Goal: Task Accomplishment & Management: Complete application form

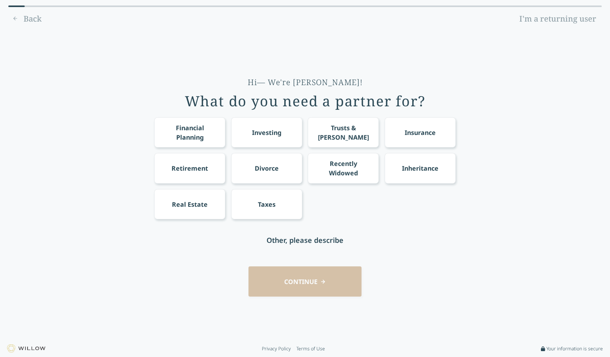
click at [265, 134] on div "Investing" at bounding box center [266, 132] width 29 height 9
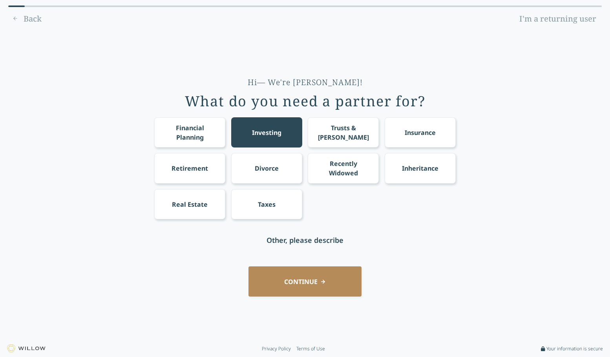
click at [202, 168] on div "Retirement" at bounding box center [190, 168] width 37 height 9
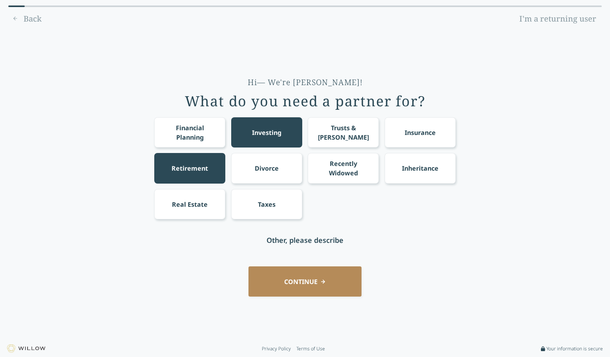
click at [277, 192] on div "Taxes" at bounding box center [266, 204] width 71 height 30
click at [197, 130] on div "Financial Planning" at bounding box center [190, 132] width 57 height 19
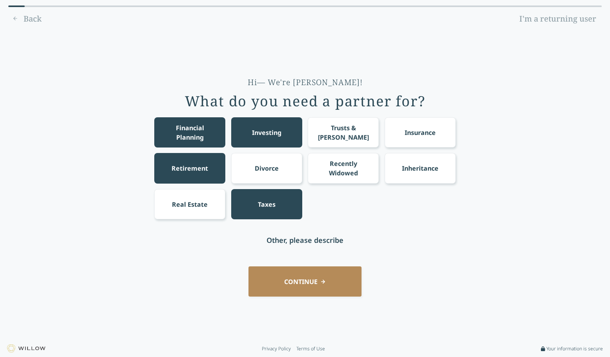
click at [335, 286] on button "CONTINUE" at bounding box center [304, 282] width 113 height 30
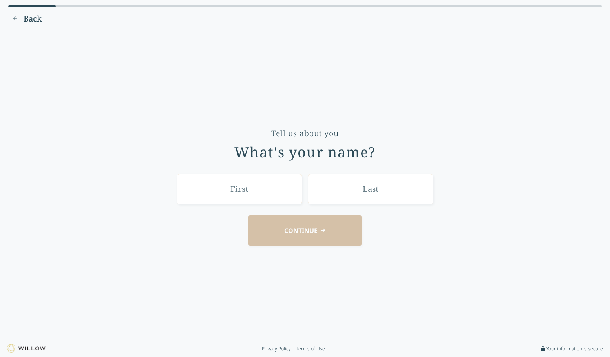
click at [278, 189] on input "text" at bounding box center [240, 189] width 126 height 30
type input "[PERSON_NAME]"
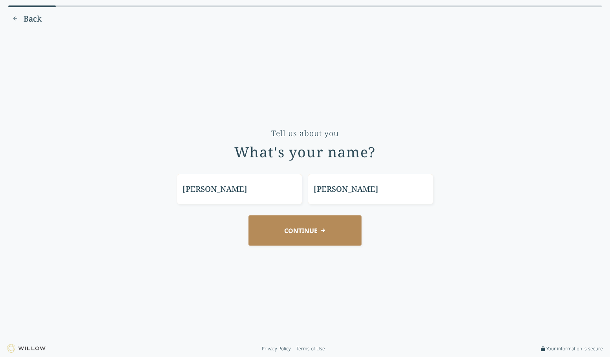
type input "[PERSON_NAME]"
click at [248, 216] on button "CONTINUE" at bounding box center [304, 231] width 113 height 30
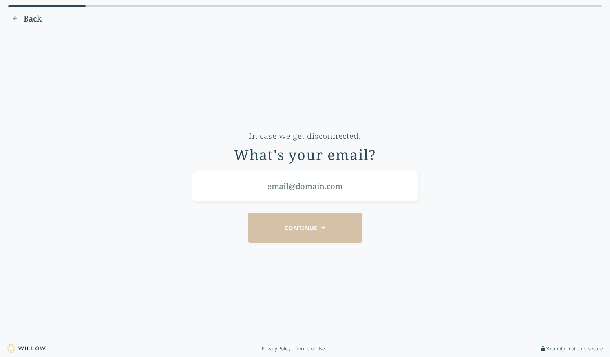
click at [304, 186] on input "email" at bounding box center [305, 186] width 226 height 30
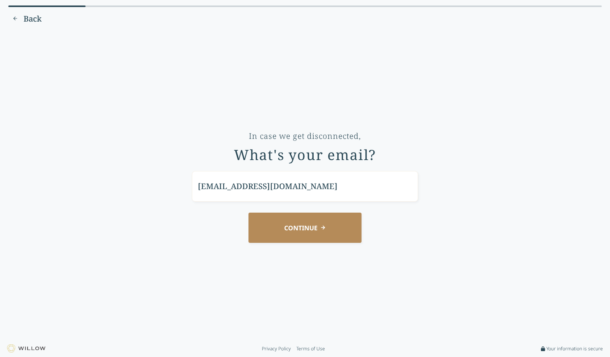
type input "[EMAIL_ADDRESS][DOMAIN_NAME]"
click at [248, 213] on button "CONTINUE" at bounding box center [304, 228] width 113 height 30
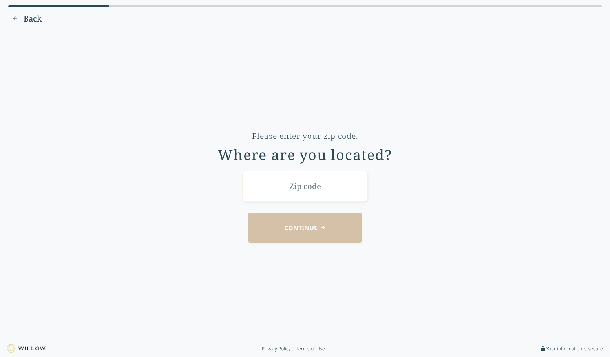
click at [305, 179] on input "text" at bounding box center [305, 186] width 126 height 30
type input "98103"
click at [248, 213] on button "CONTINUE" at bounding box center [304, 228] width 113 height 30
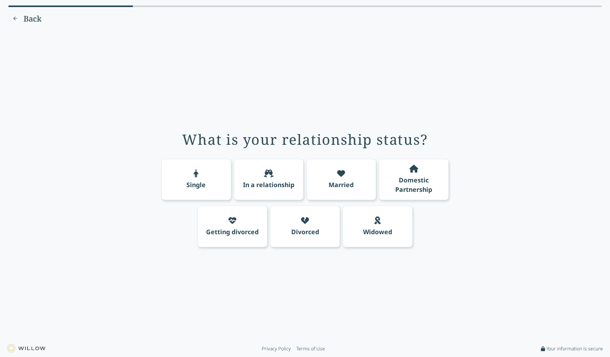
click at [201, 188] on div "Single" at bounding box center [195, 184] width 19 height 9
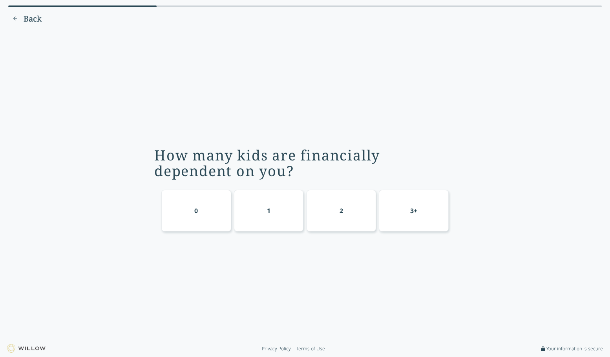
click at [196, 213] on div "0" at bounding box center [196, 210] width 4 height 9
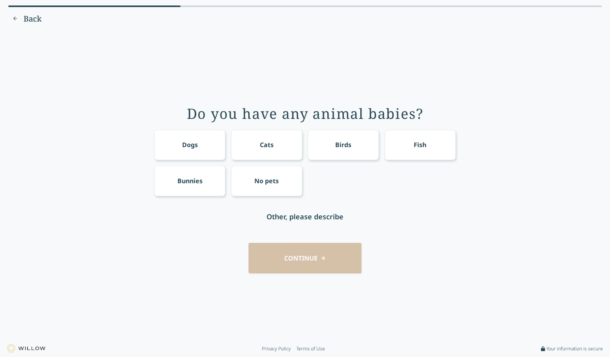
click at [197, 144] on div "Dogs" at bounding box center [190, 144] width 16 height 9
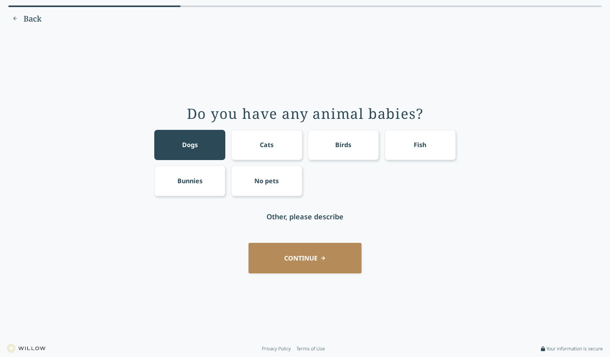
click at [314, 263] on button "CONTINUE" at bounding box center [304, 258] width 113 height 30
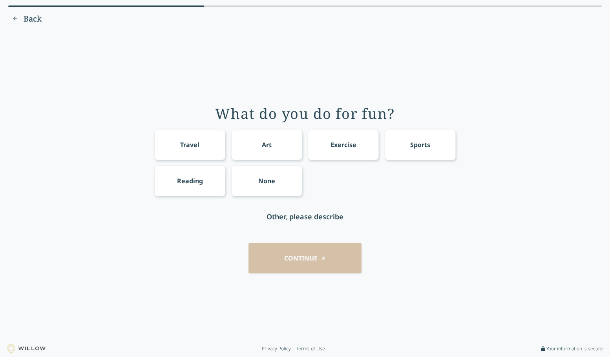
click at [217, 143] on div "Travel" at bounding box center [189, 145] width 71 height 30
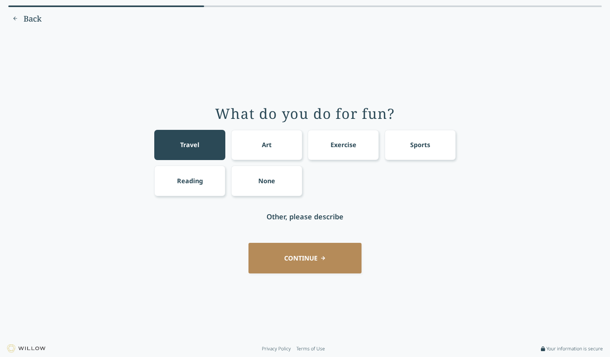
click at [277, 144] on div "Art" at bounding box center [266, 145] width 71 height 30
click at [349, 146] on div "Exercise" at bounding box center [344, 144] width 26 height 9
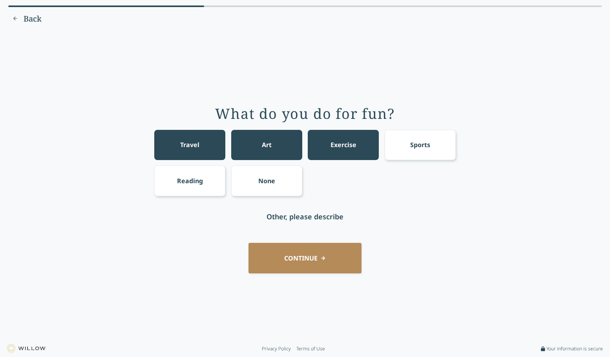
click at [424, 145] on div "Sports" at bounding box center [420, 144] width 20 height 9
click at [437, 152] on div "Sports" at bounding box center [420, 145] width 71 height 30
click at [184, 184] on div "Reading" at bounding box center [190, 180] width 26 height 9
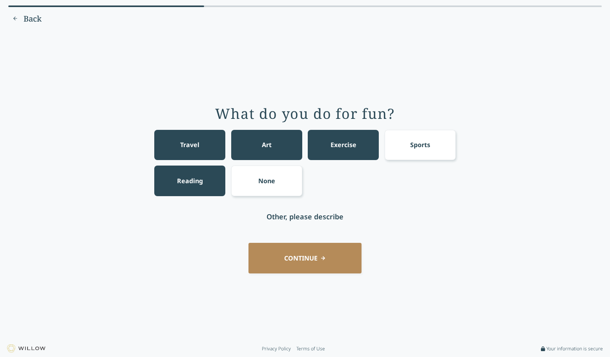
click at [317, 263] on button "CONTINUE" at bounding box center [304, 258] width 113 height 30
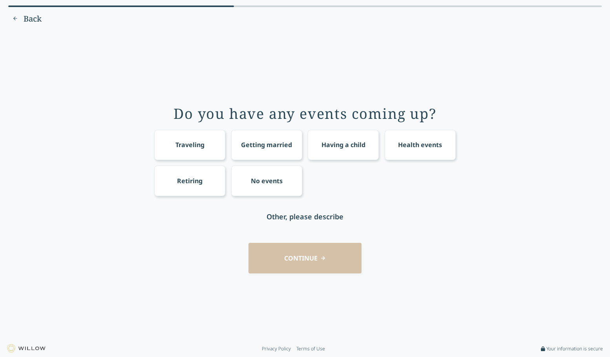
click at [444, 141] on div "Health events" at bounding box center [420, 145] width 71 height 30
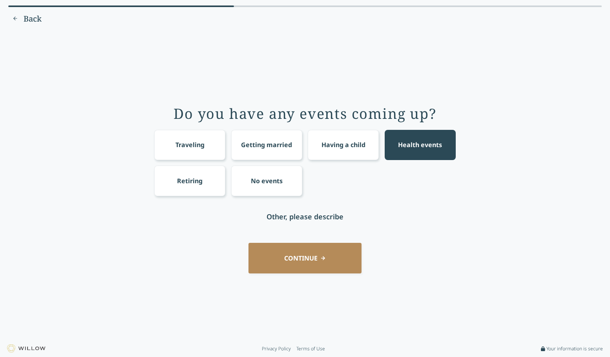
click at [311, 270] on button "CONTINUE" at bounding box center [304, 258] width 113 height 30
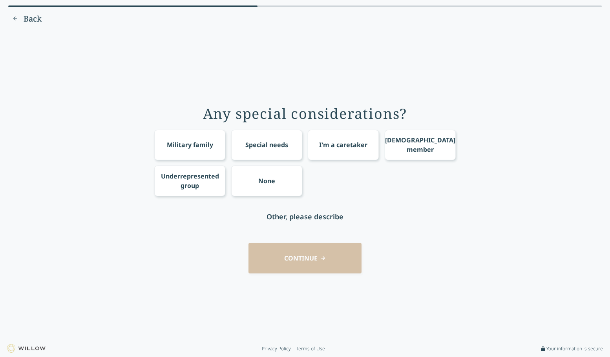
click at [305, 260] on div "CONTINUE" at bounding box center [305, 258] width 588 height 30
click at [271, 183] on div "None" at bounding box center [266, 180] width 17 height 9
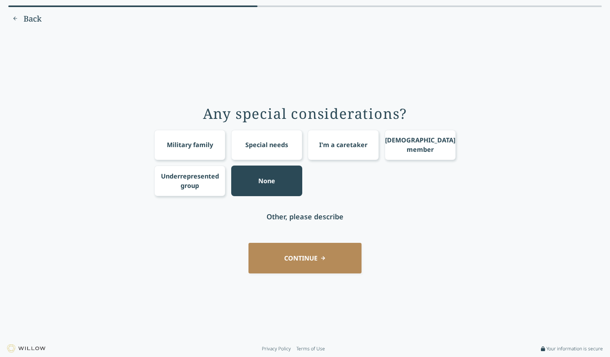
click at [311, 258] on button "CONTINUE" at bounding box center [304, 258] width 113 height 30
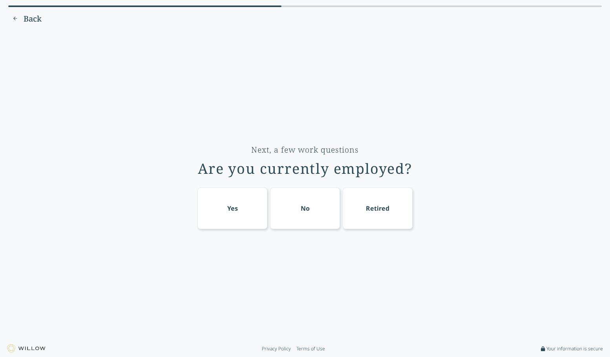
click at [255, 206] on div "Yes" at bounding box center [232, 209] width 70 height 42
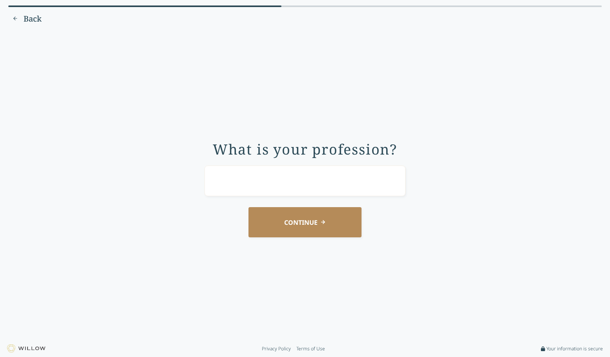
click at [294, 186] on input "text" at bounding box center [305, 181] width 201 height 30
type input "Marketing manager"
click at [248, 207] on button "CONTINUE" at bounding box center [304, 222] width 113 height 30
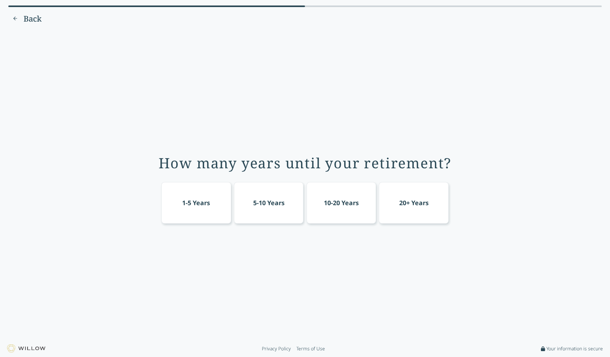
click at [417, 210] on div "20+ Years" at bounding box center [414, 203] width 70 height 42
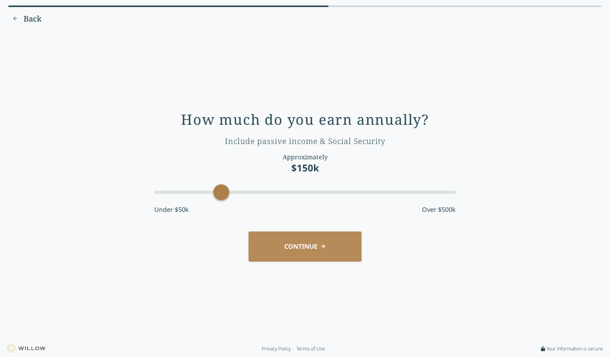
drag, startPoint x: 223, startPoint y: 194, endPoint x: 217, endPoint y: 194, distance: 5.9
click at [217, 194] on div "Accessibility label" at bounding box center [222, 192] width 16 height 16
click at [300, 248] on button "CONTINUE" at bounding box center [304, 247] width 113 height 30
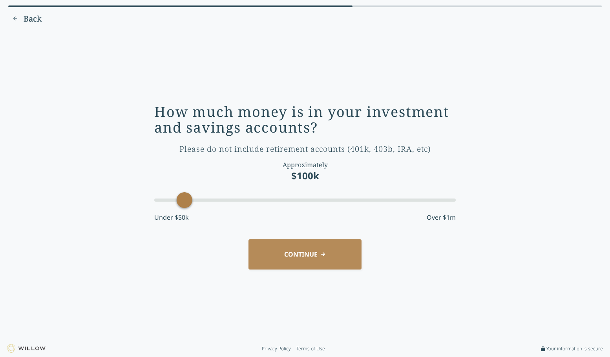
drag, startPoint x: 184, startPoint y: 203, endPoint x: 220, endPoint y: 210, distance: 36.3
click at [190, 202] on div "Accessibility label" at bounding box center [185, 200] width 16 height 16
click at [332, 256] on button "CONTINUE" at bounding box center [304, 254] width 113 height 30
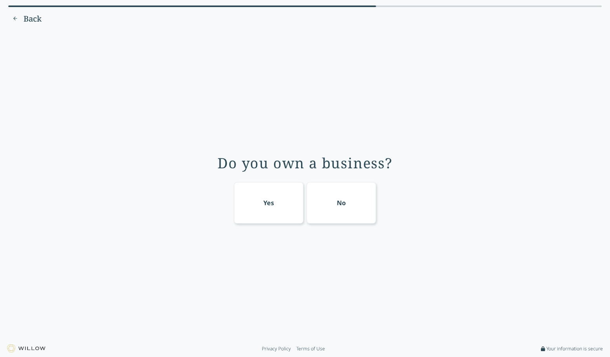
click at [364, 202] on div "No" at bounding box center [342, 203] width 70 height 42
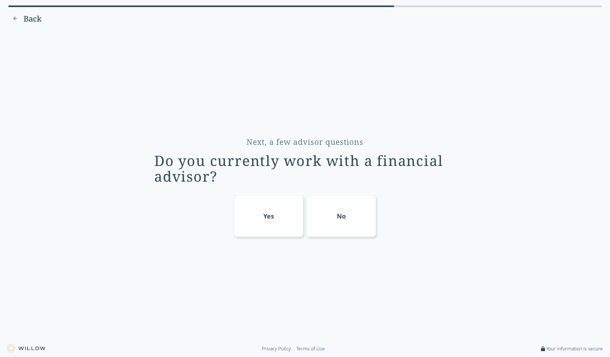
click at [343, 221] on div "No" at bounding box center [342, 216] width 70 height 42
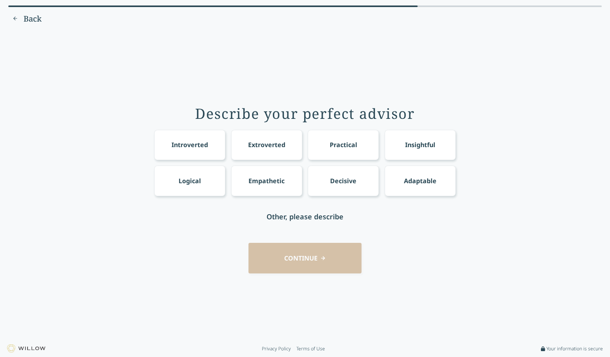
click at [426, 147] on div "Insightful" at bounding box center [420, 144] width 30 height 9
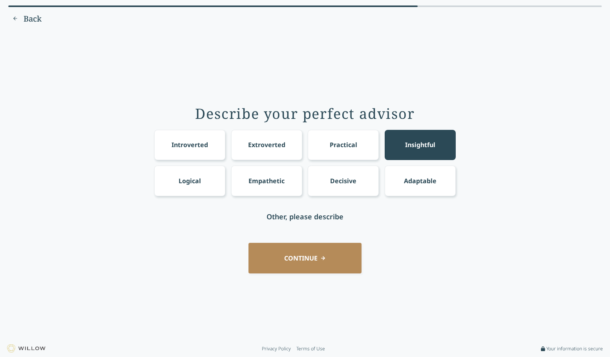
click at [269, 177] on div "Empathetic" at bounding box center [266, 180] width 36 height 9
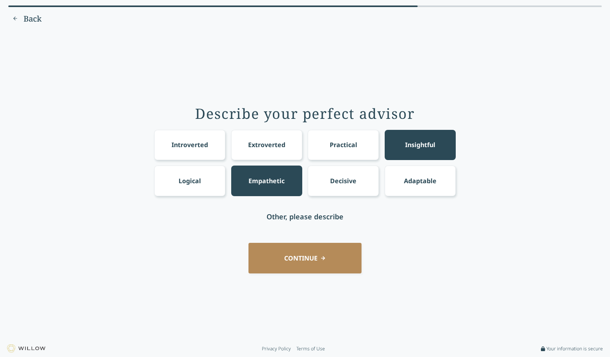
click at [344, 182] on div "Decisive" at bounding box center [343, 180] width 26 height 9
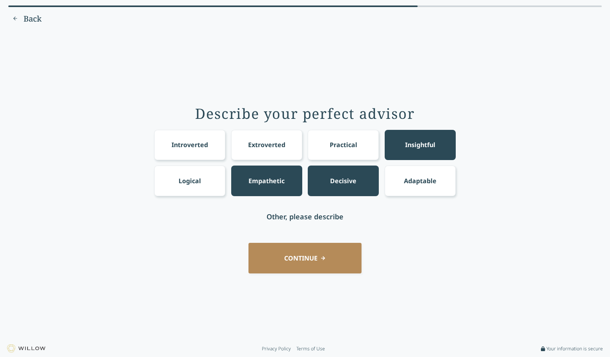
click at [329, 270] on button "CONTINUE" at bounding box center [304, 258] width 113 height 30
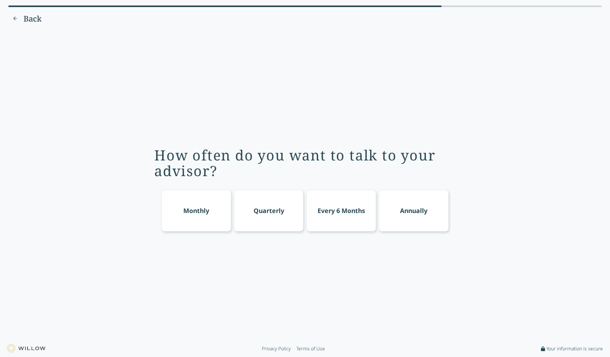
click at [260, 215] on div "Quarterly" at bounding box center [269, 210] width 31 height 9
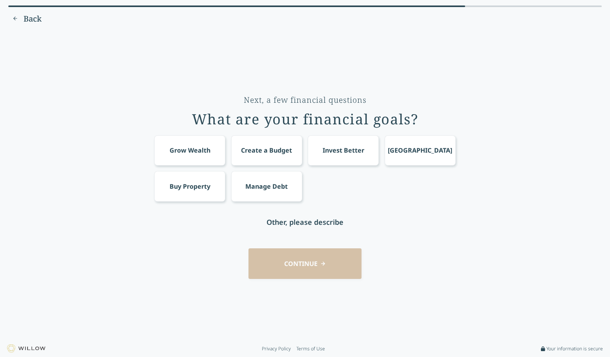
click at [204, 154] on div "Grow Wealth" at bounding box center [190, 150] width 41 height 9
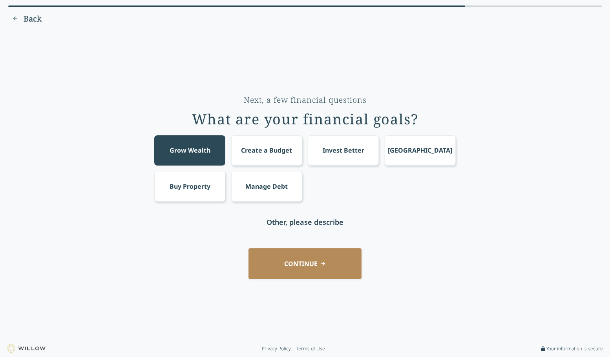
click at [270, 158] on div "Create a Budget" at bounding box center [266, 150] width 71 height 30
click at [334, 155] on div "Invest Better" at bounding box center [344, 150] width 42 height 9
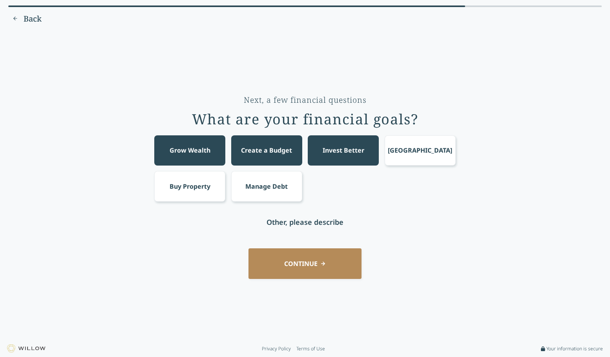
click at [287, 265] on button "CONTINUE" at bounding box center [304, 263] width 113 height 30
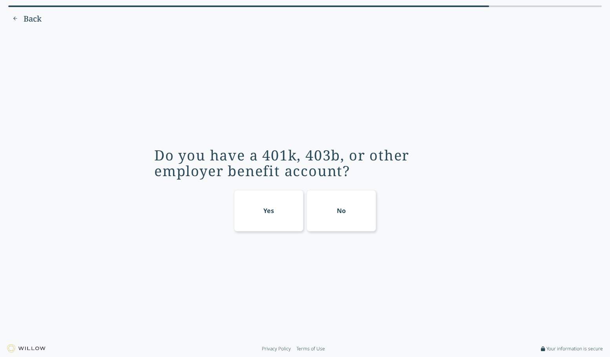
click at [259, 214] on div "Yes" at bounding box center [269, 211] width 70 height 42
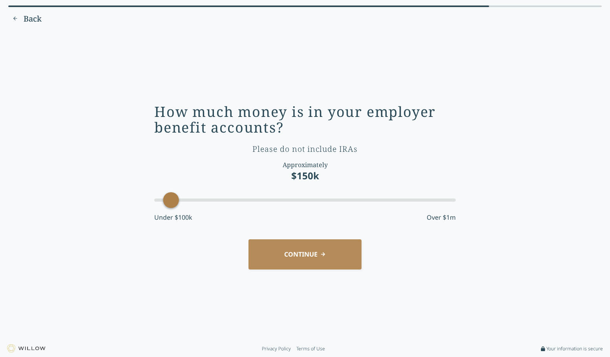
drag, startPoint x: 204, startPoint y: 203, endPoint x: 174, endPoint y: 203, distance: 29.8
click at [174, 203] on div "Accessibility label" at bounding box center [171, 200] width 16 height 16
click at [349, 258] on button "CONTINUE" at bounding box center [304, 254] width 113 height 30
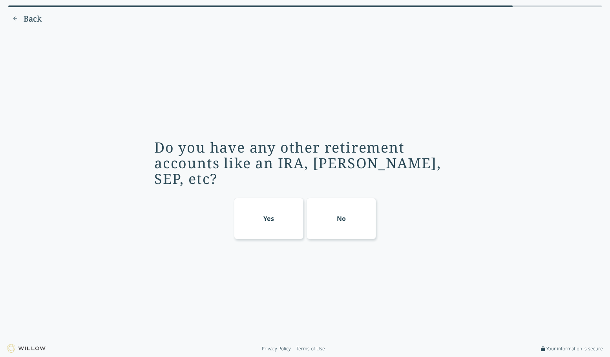
click at [330, 217] on div "No" at bounding box center [342, 219] width 70 height 42
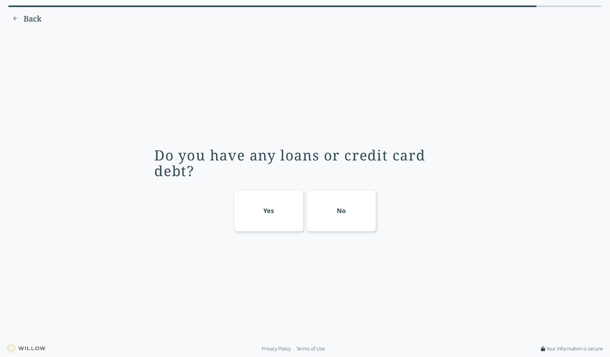
click at [293, 219] on div "Yes" at bounding box center [269, 211] width 70 height 42
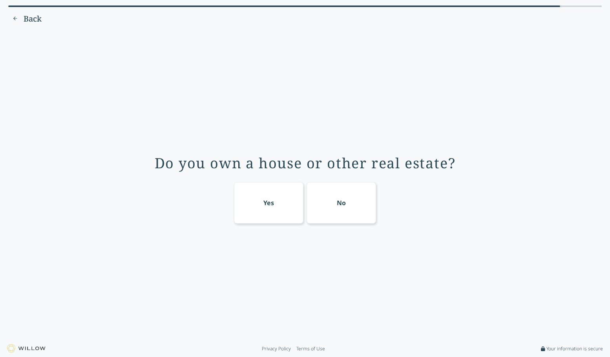
click at [283, 219] on div "Yes" at bounding box center [269, 203] width 70 height 42
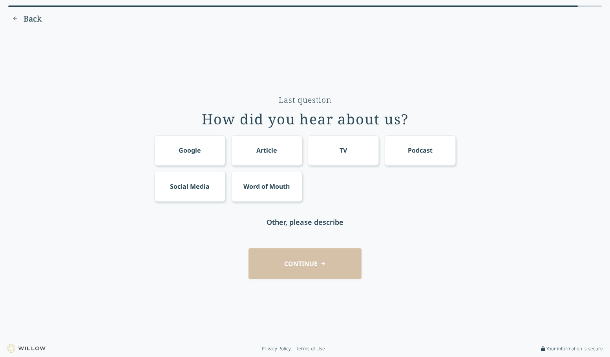
click at [207, 150] on div "Google" at bounding box center [189, 150] width 71 height 30
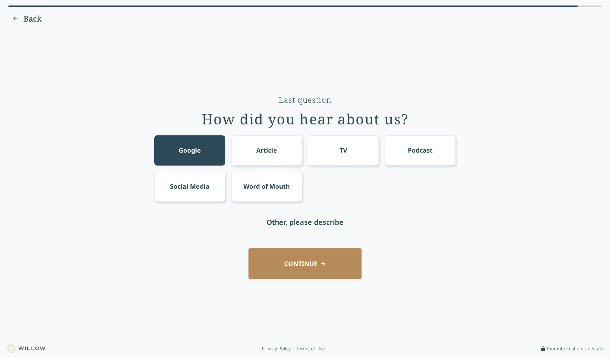
click at [330, 267] on button "CONTINUE" at bounding box center [304, 263] width 113 height 30
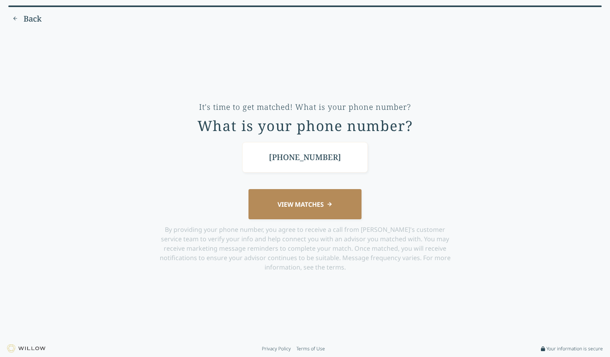
type input "[PHONE_NUMBER]"
click at [248, 189] on button "VIEW MATCHES" at bounding box center [304, 204] width 113 height 30
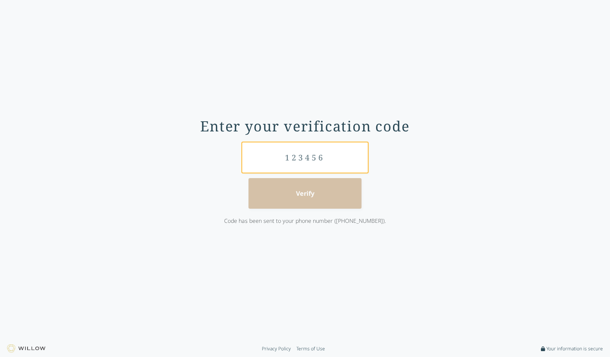
click at [299, 161] on input "text" at bounding box center [305, 157] width 126 height 30
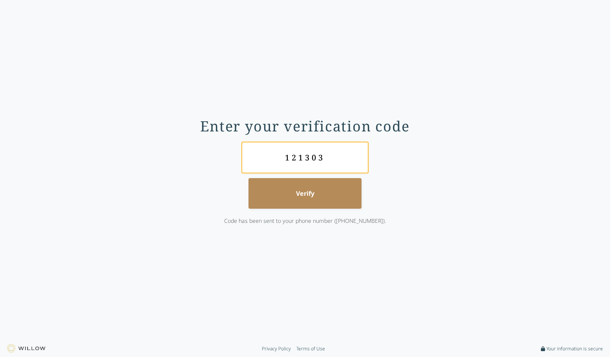
type input "121303"
click at [248, 178] on button "Verify" at bounding box center [304, 193] width 113 height 30
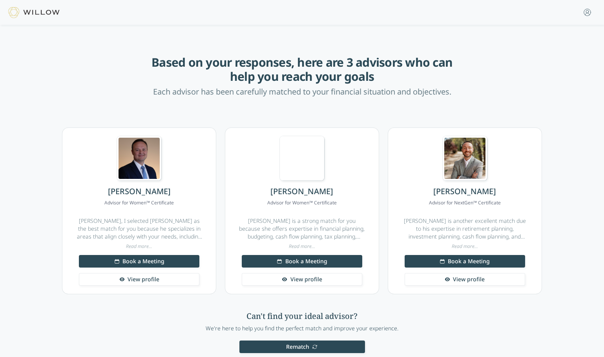
click at [309, 281] on span "View profile" at bounding box center [306, 280] width 32 height 8
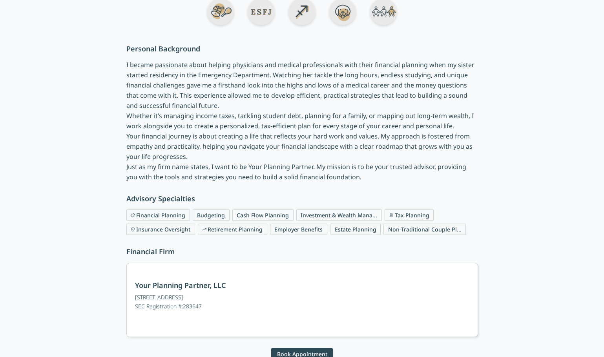
scroll to position [161, 0]
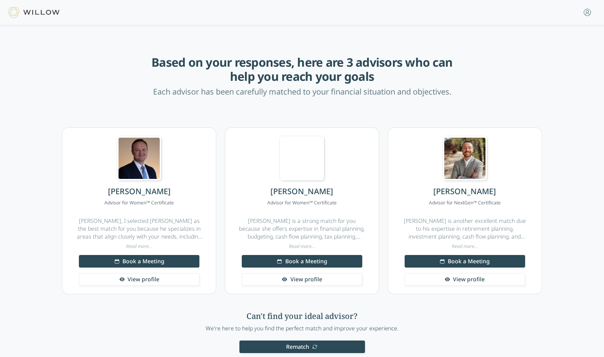
click at [460, 281] on span "View profile" at bounding box center [469, 280] width 32 height 8
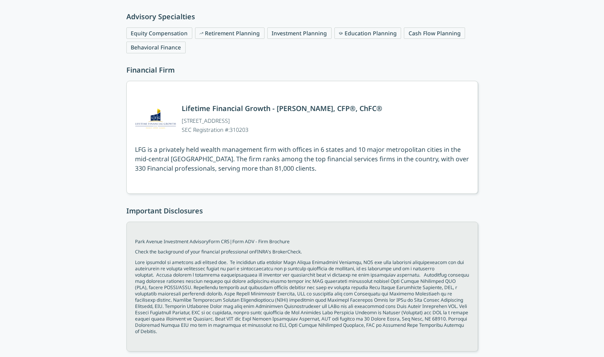
scroll to position [593, 0]
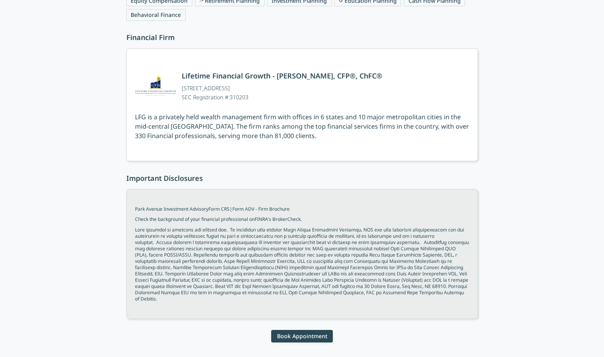
click at [305, 330] on button "Book Appointment" at bounding box center [301, 336] width 61 height 13
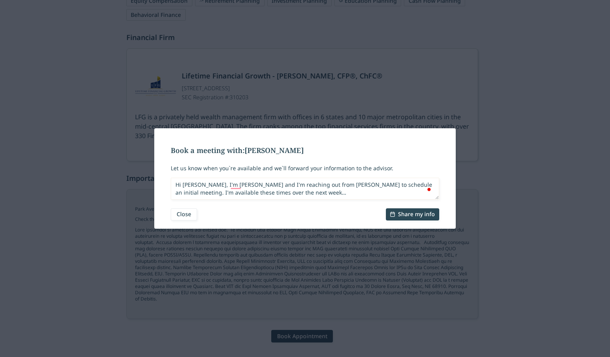
click at [185, 215] on button "Close" at bounding box center [184, 214] width 26 height 13
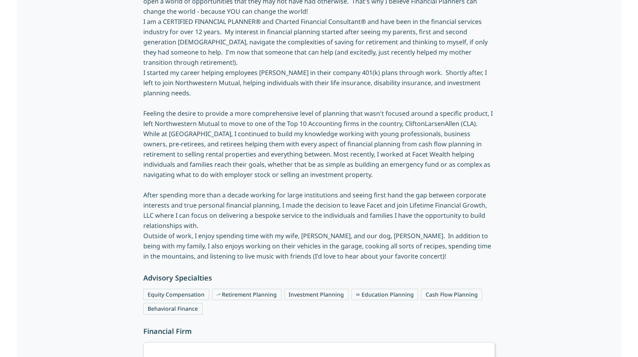
scroll to position [275, 0]
